Goal: Transaction & Acquisition: Purchase product/service

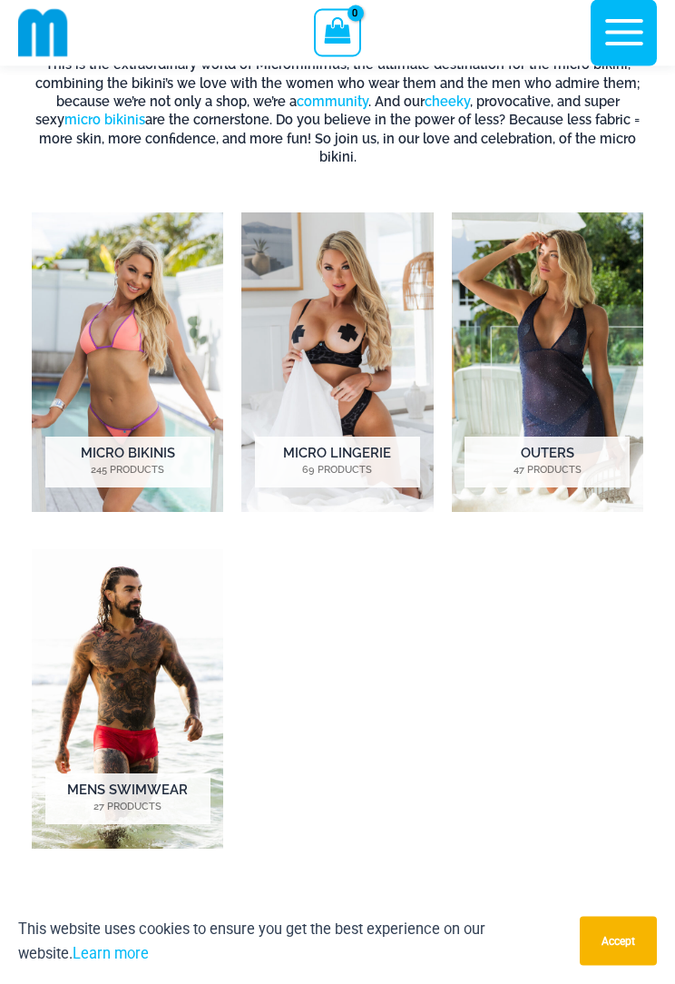
scroll to position [957, 0]
click at [314, 296] on img "Visit product category Micro Lingerie" at bounding box center [337, 362] width 192 height 300
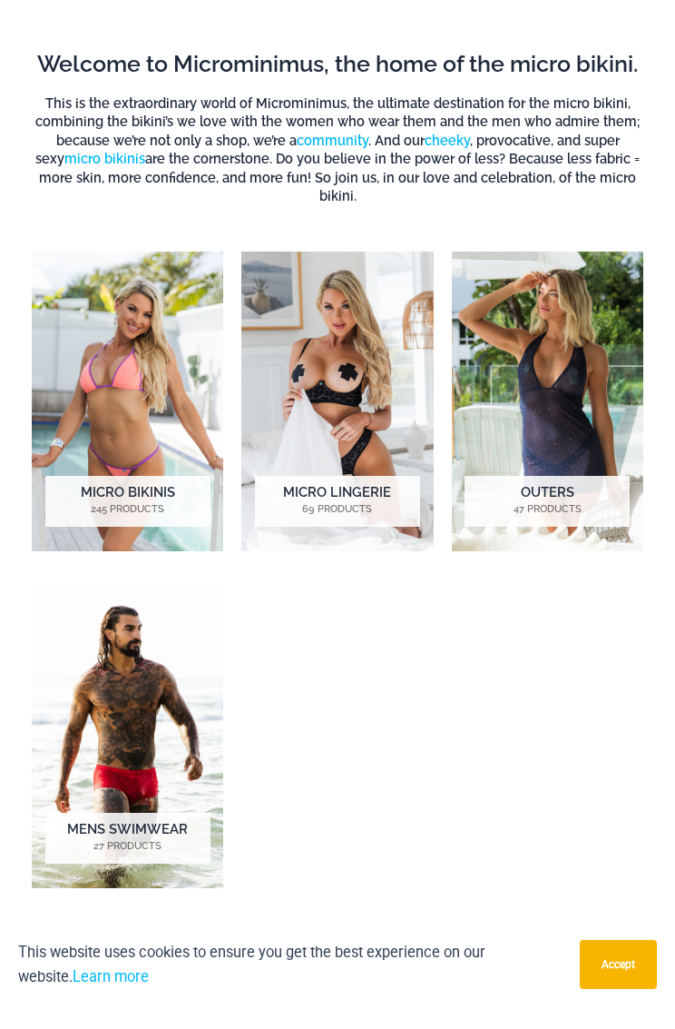
scroll to position [918, 0]
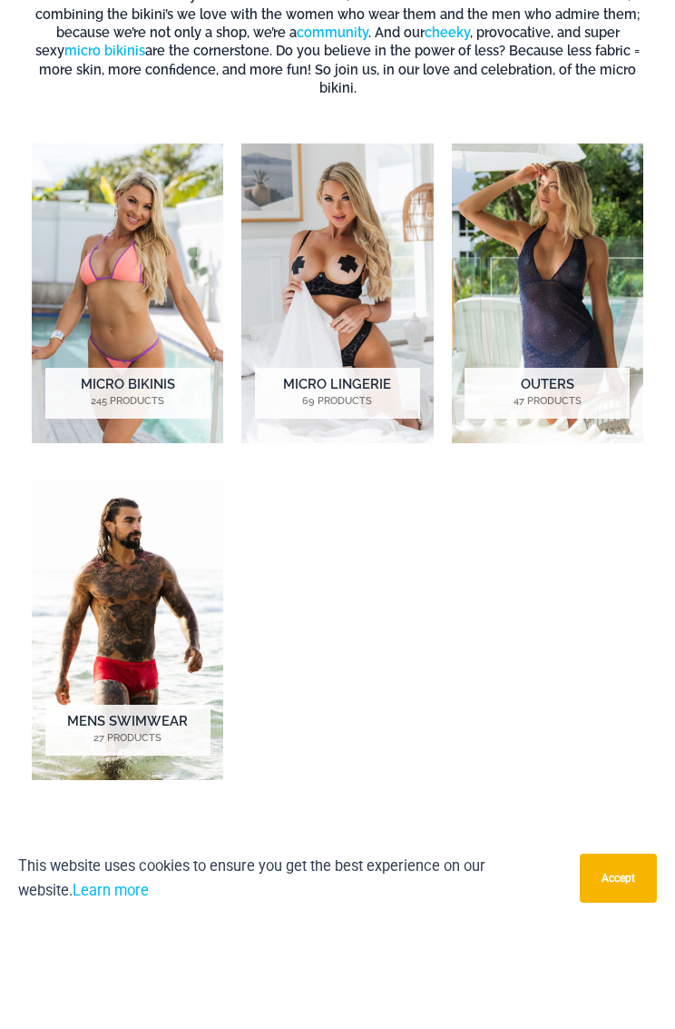
click at [103, 251] on img "Visit product category Micro Bikinis" at bounding box center [128, 401] width 192 height 300
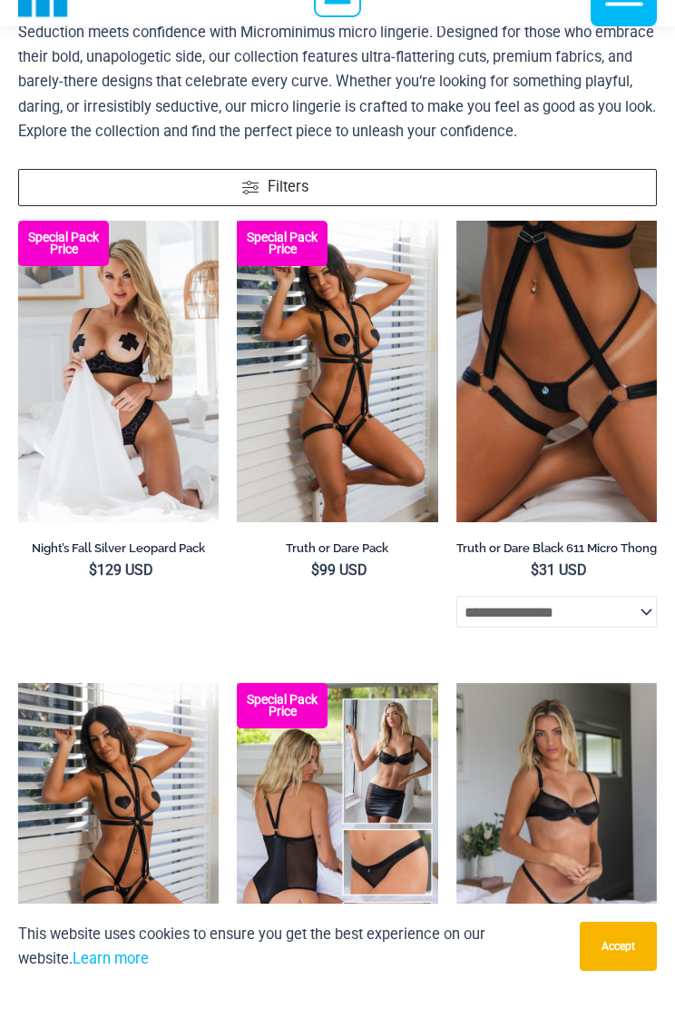
scroll to position [123, 0]
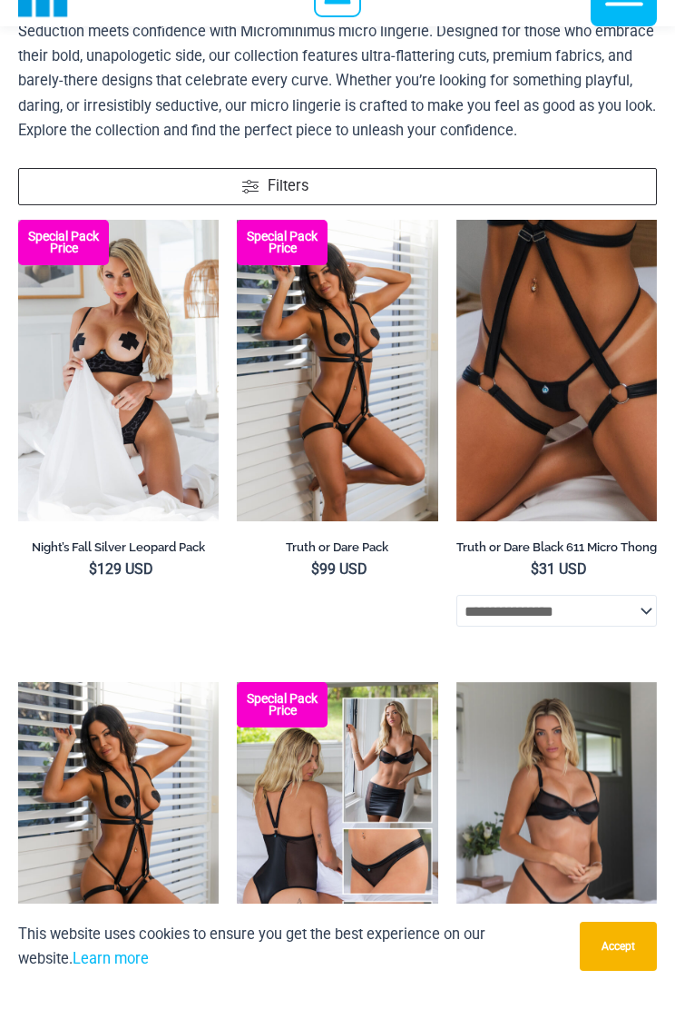
click at [18, 260] on img at bounding box center [18, 260] width 0 height 0
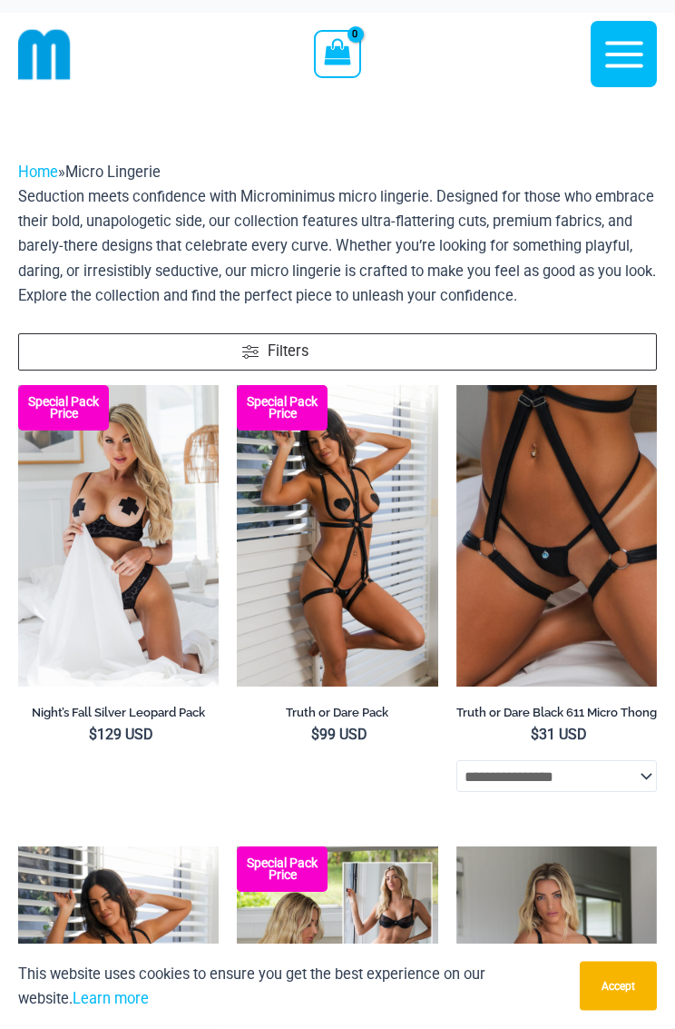
scroll to position [0, 0]
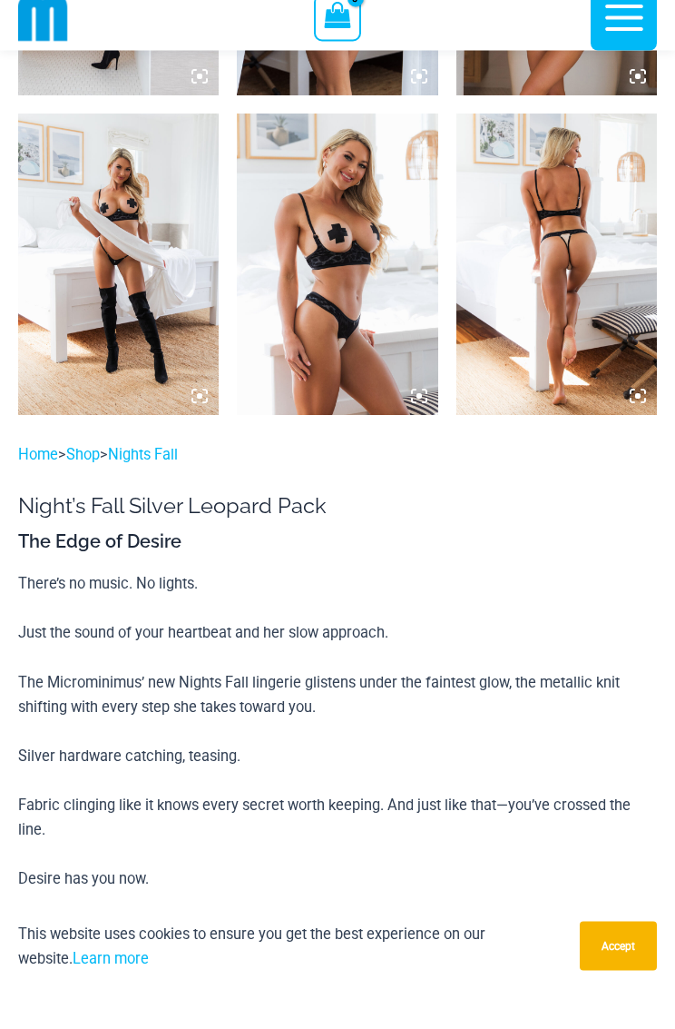
scroll to position [2237, 0]
click at [310, 301] on img at bounding box center [337, 303] width 201 height 301
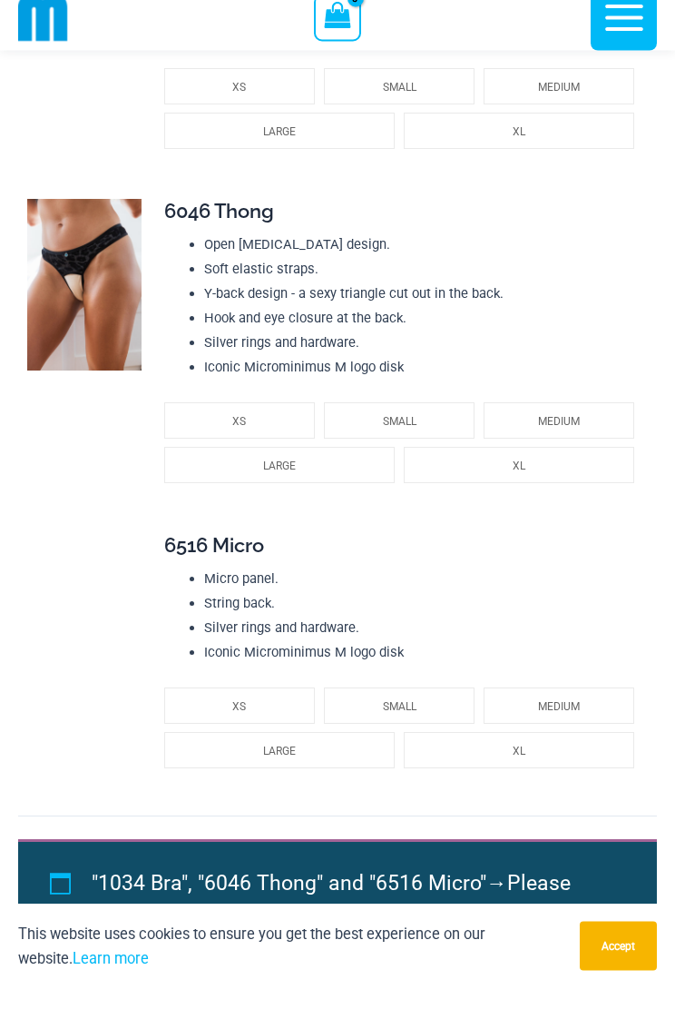
scroll to position [3432, 0]
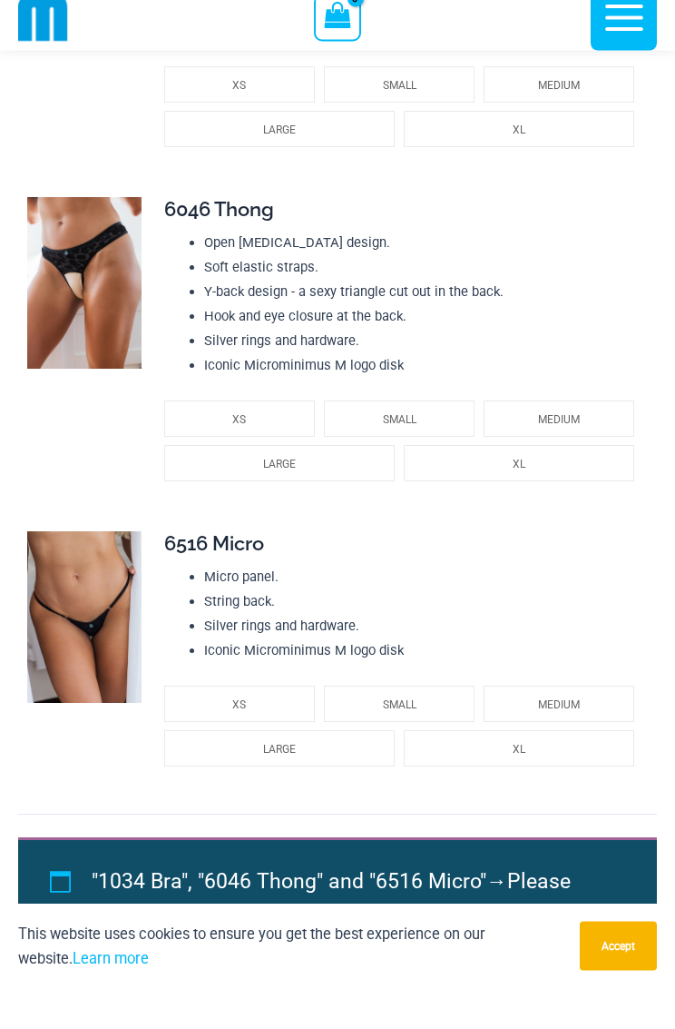
click at [76, 298] on img at bounding box center [84, 324] width 114 height 172
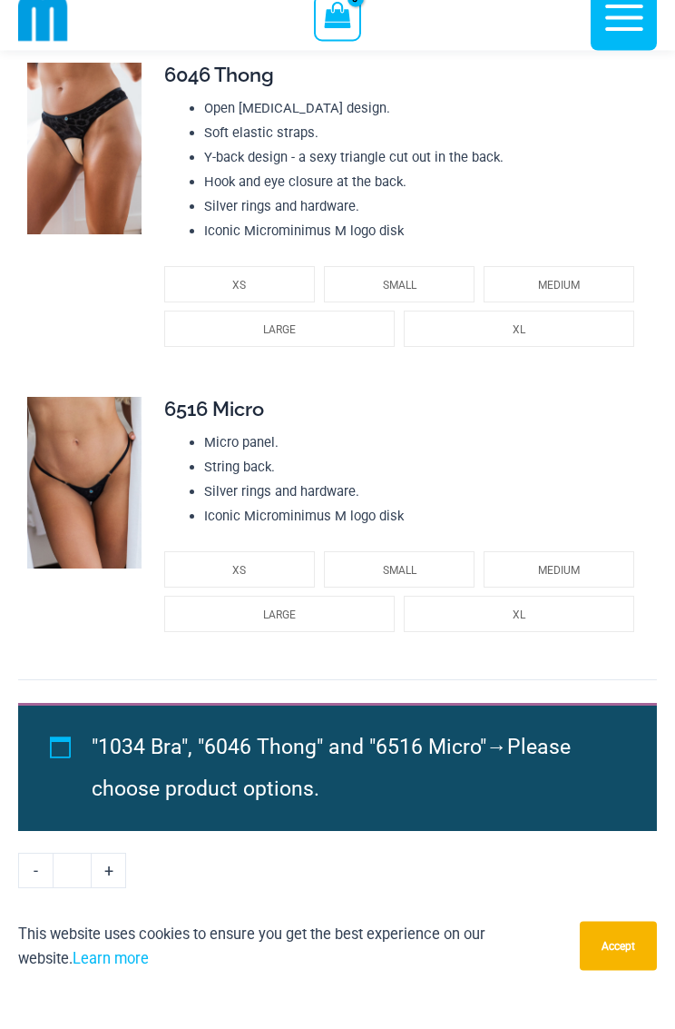
scroll to position [3574, 0]
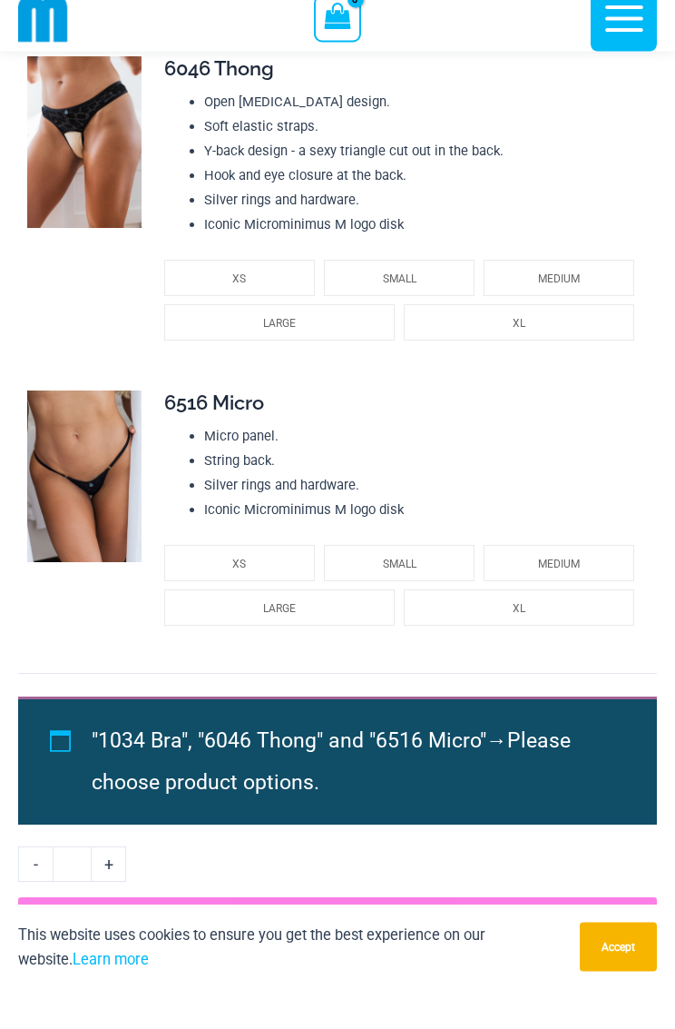
click at [92, 203] on img at bounding box center [84, 182] width 114 height 172
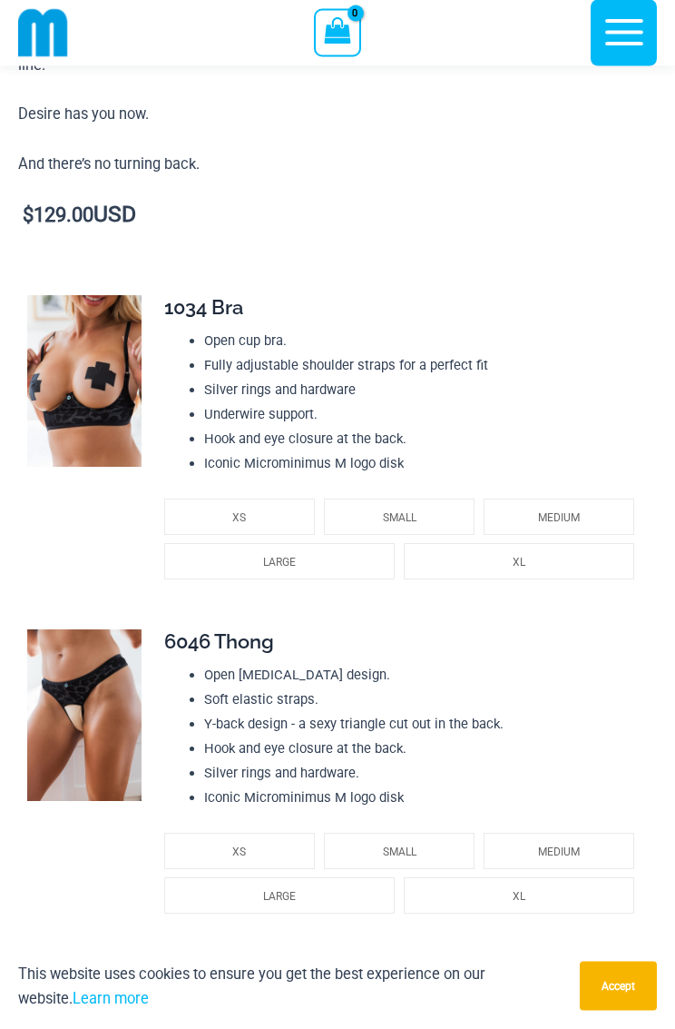
scroll to position [2977, 0]
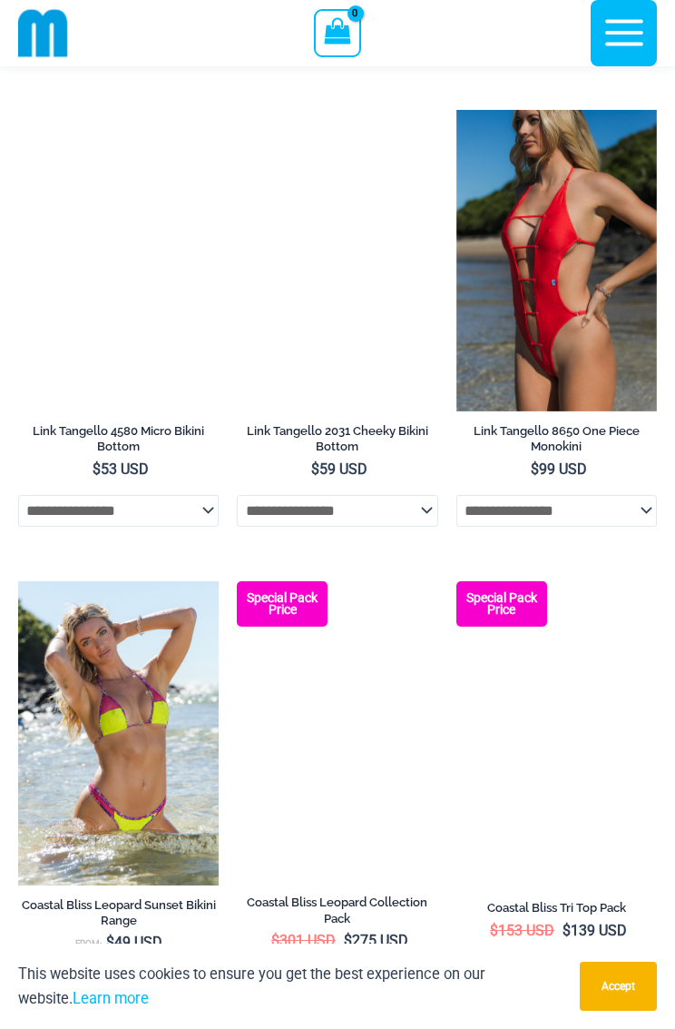
scroll to position [2490, 0]
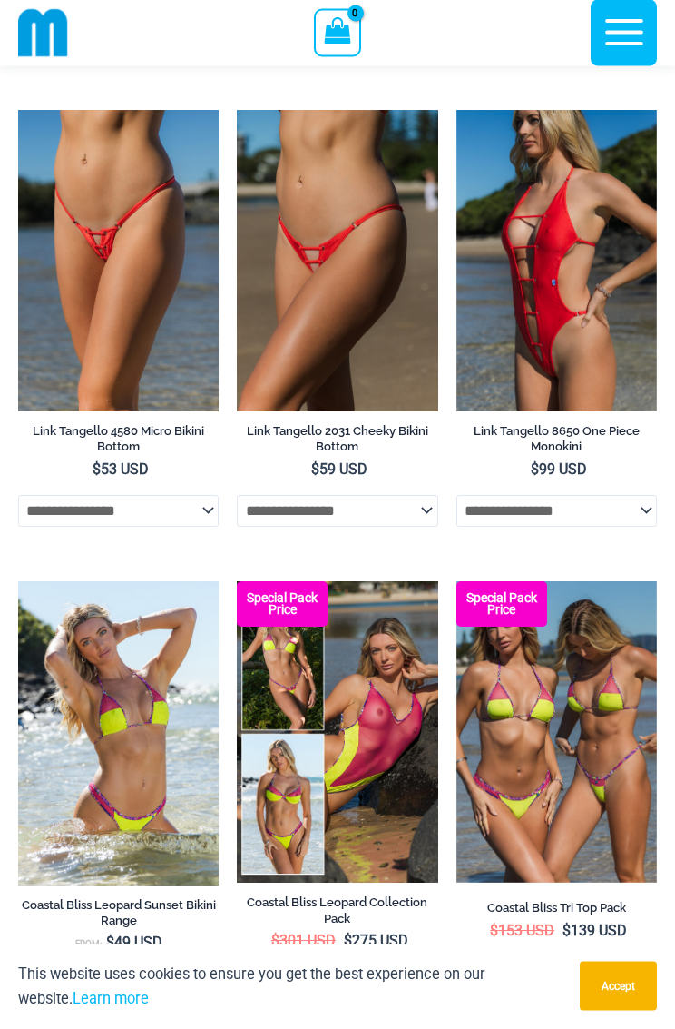
click at [457, 111] on img at bounding box center [457, 111] width 0 height 0
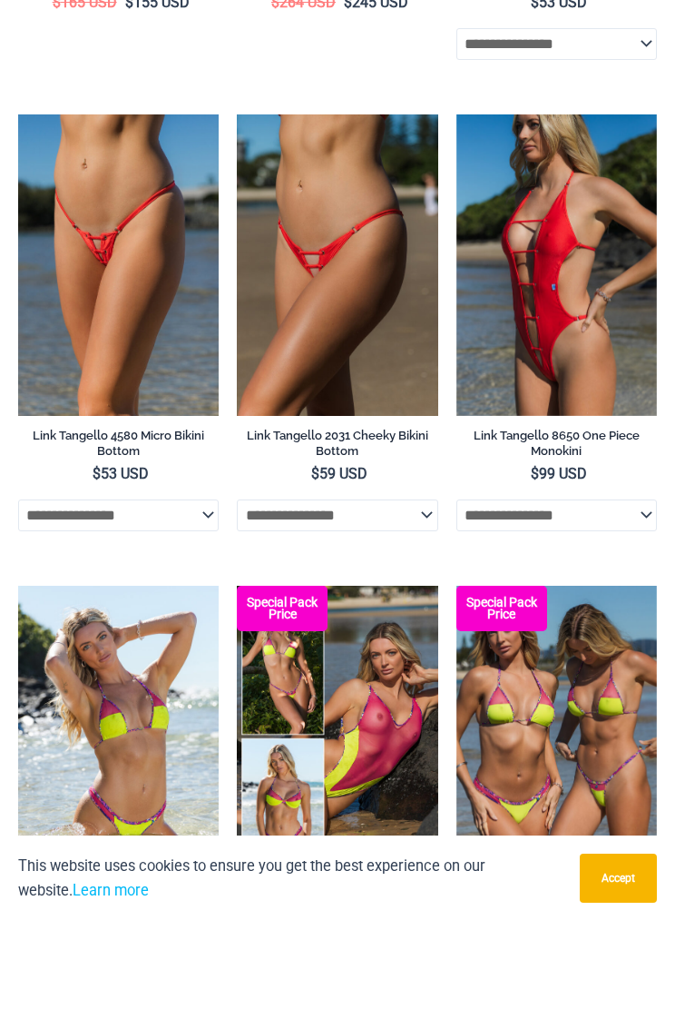
click at [18, 222] on img at bounding box center [18, 222] width 0 height 0
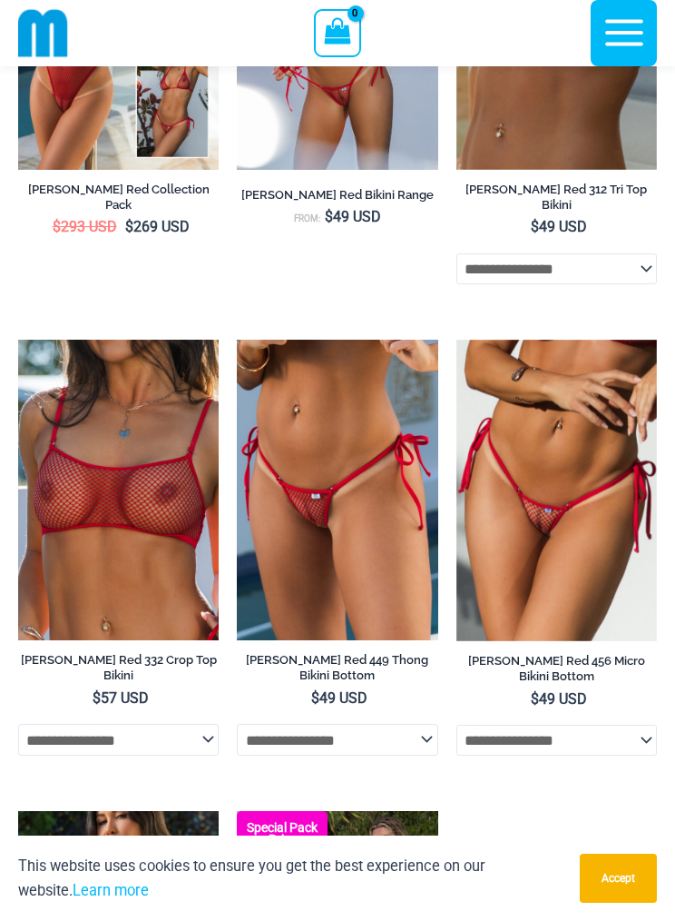
scroll to position [4595, 0]
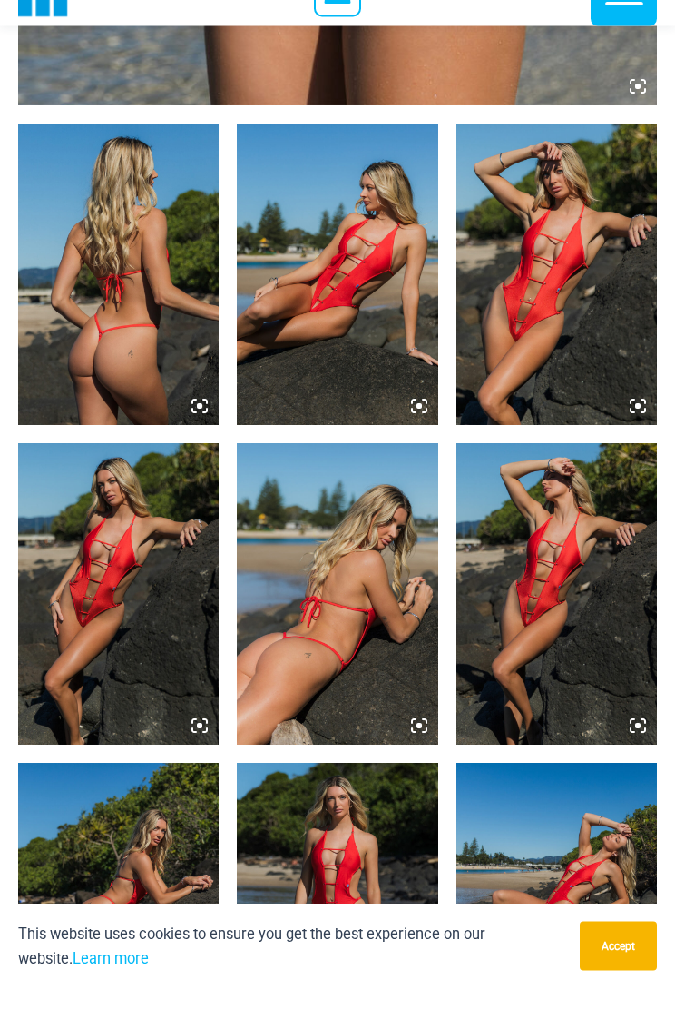
scroll to position [953, 0]
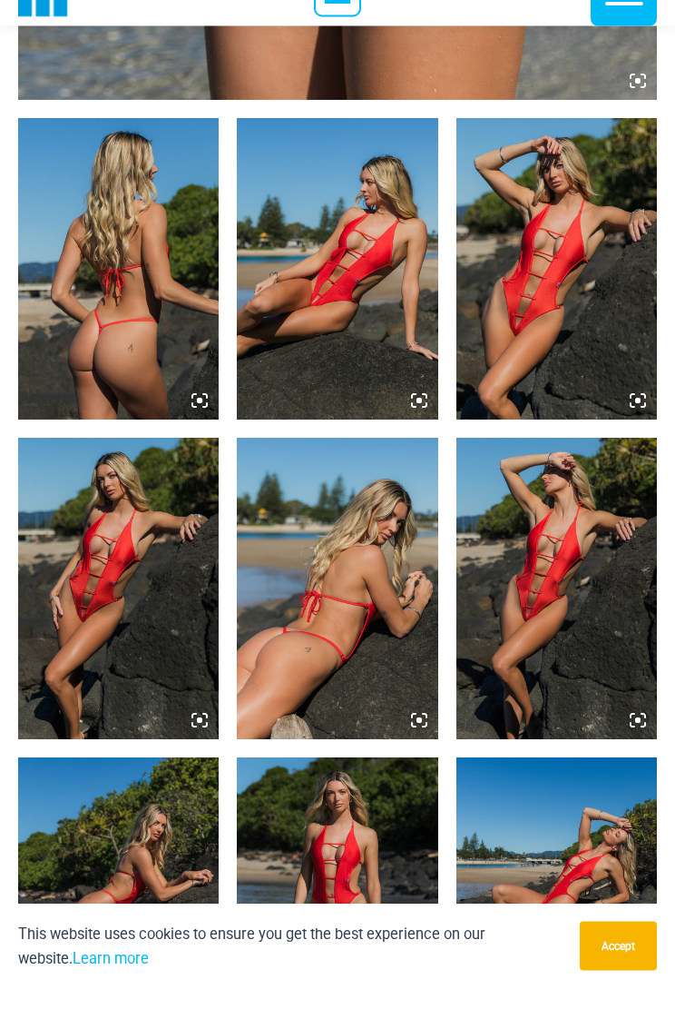
click at [312, 302] on img at bounding box center [337, 309] width 201 height 301
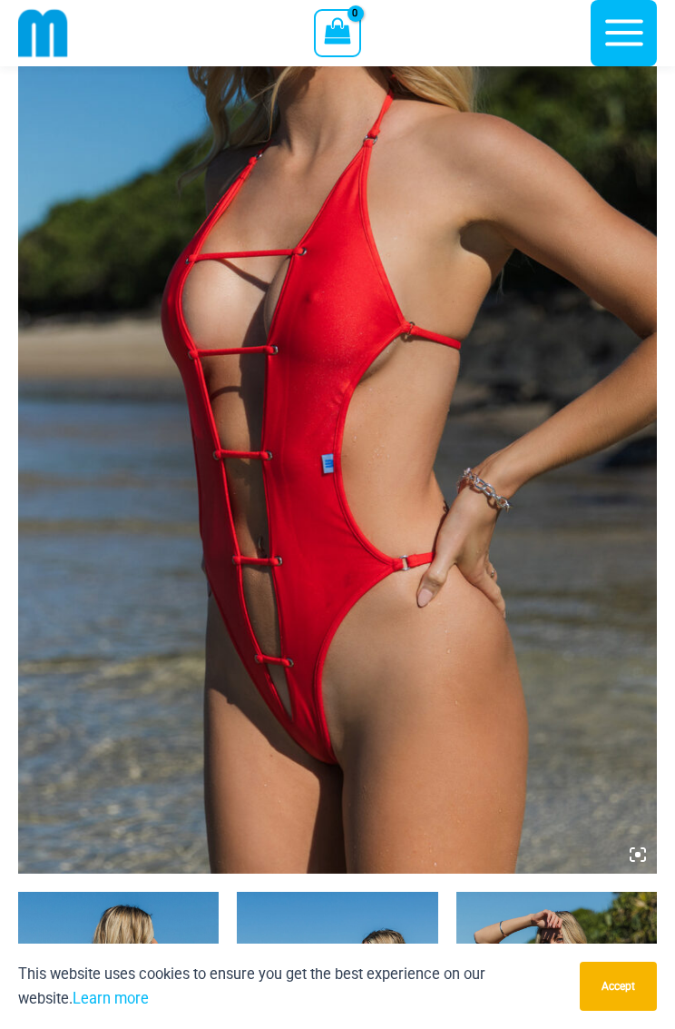
scroll to position [149, 0]
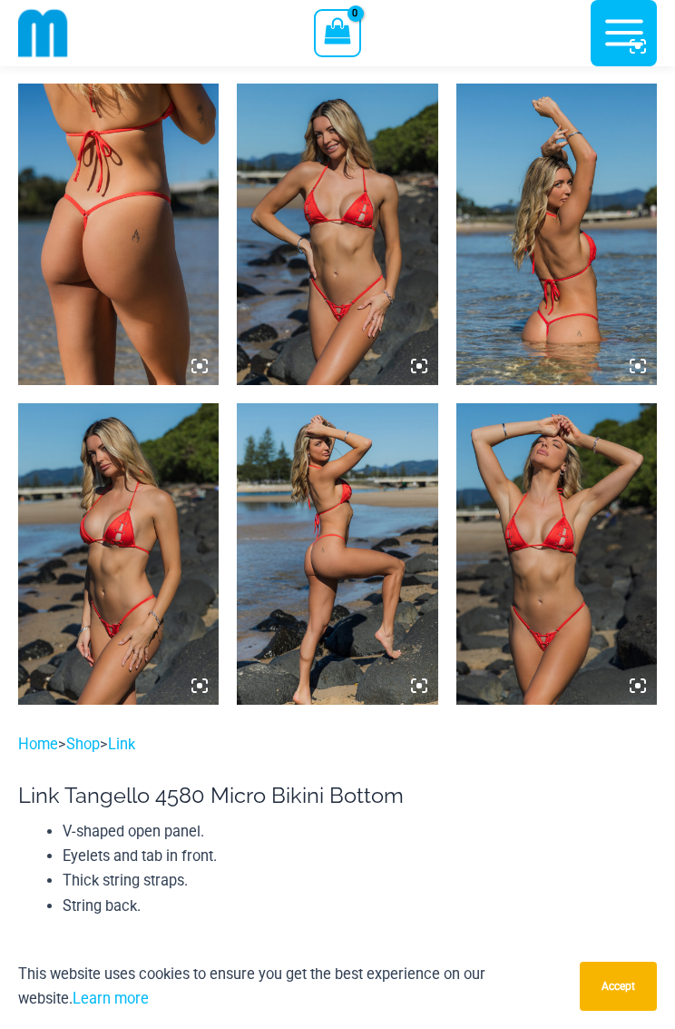
scroll to position [1028, 0]
click at [93, 203] on img at bounding box center [118, 234] width 201 height 301
